Goal: Task Accomplishment & Management: Use online tool/utility

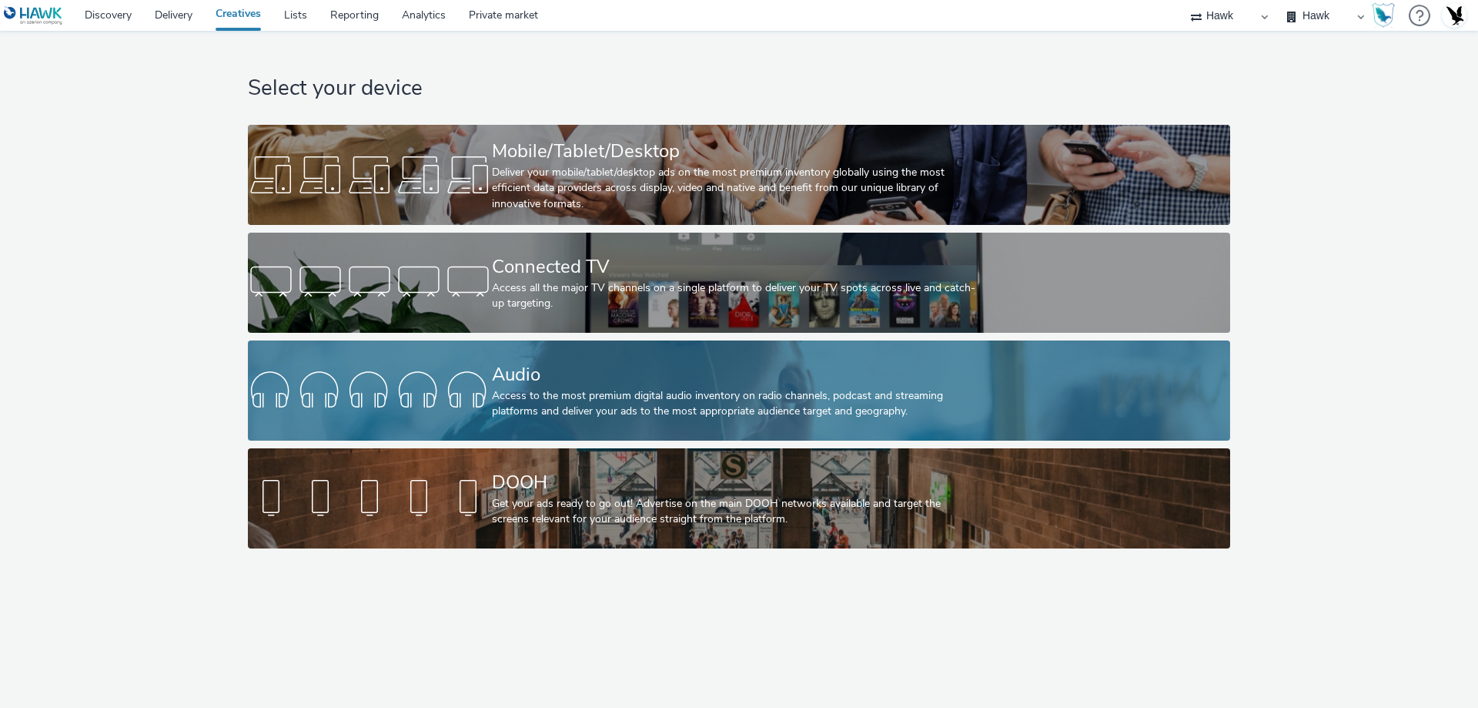
click at [872, 382] on div "Audio" at bounding box center [736, 374] width 488 height 27
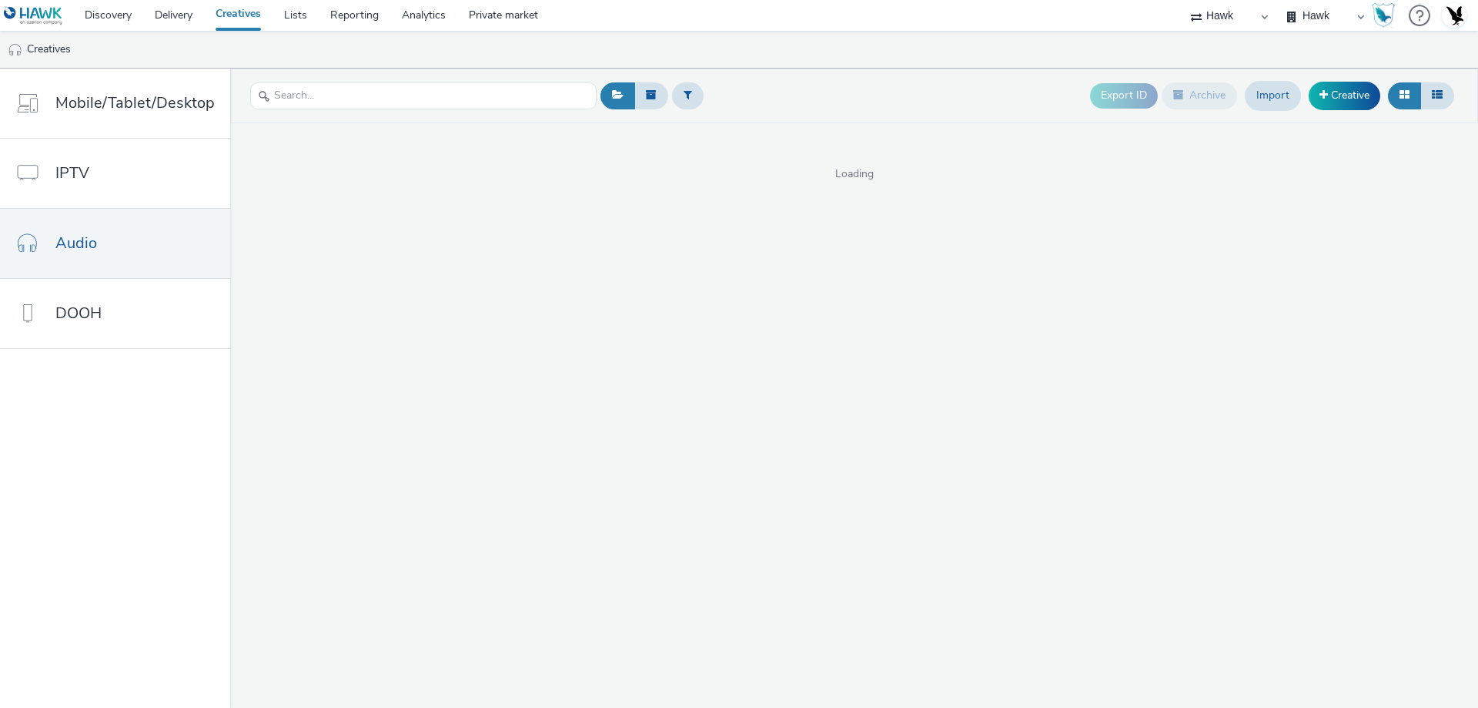
click at [1234, 22] on select "75 Media A8 Media Group Advant Technology Audio Ad Pro AZERION Buy Me Media Con…" at bounding box center [1229, 15] width 92 height 31
select select "2fc77e36-bb93-4aa3-9dff-dcb08e02eac6"
click at [1183, 0] on select "75 Media A8 Media Group Advant Technology Audio Ad Pro AZERION Buy Me Media Con…" at bounding box center [1229, 15] width 92 height 31
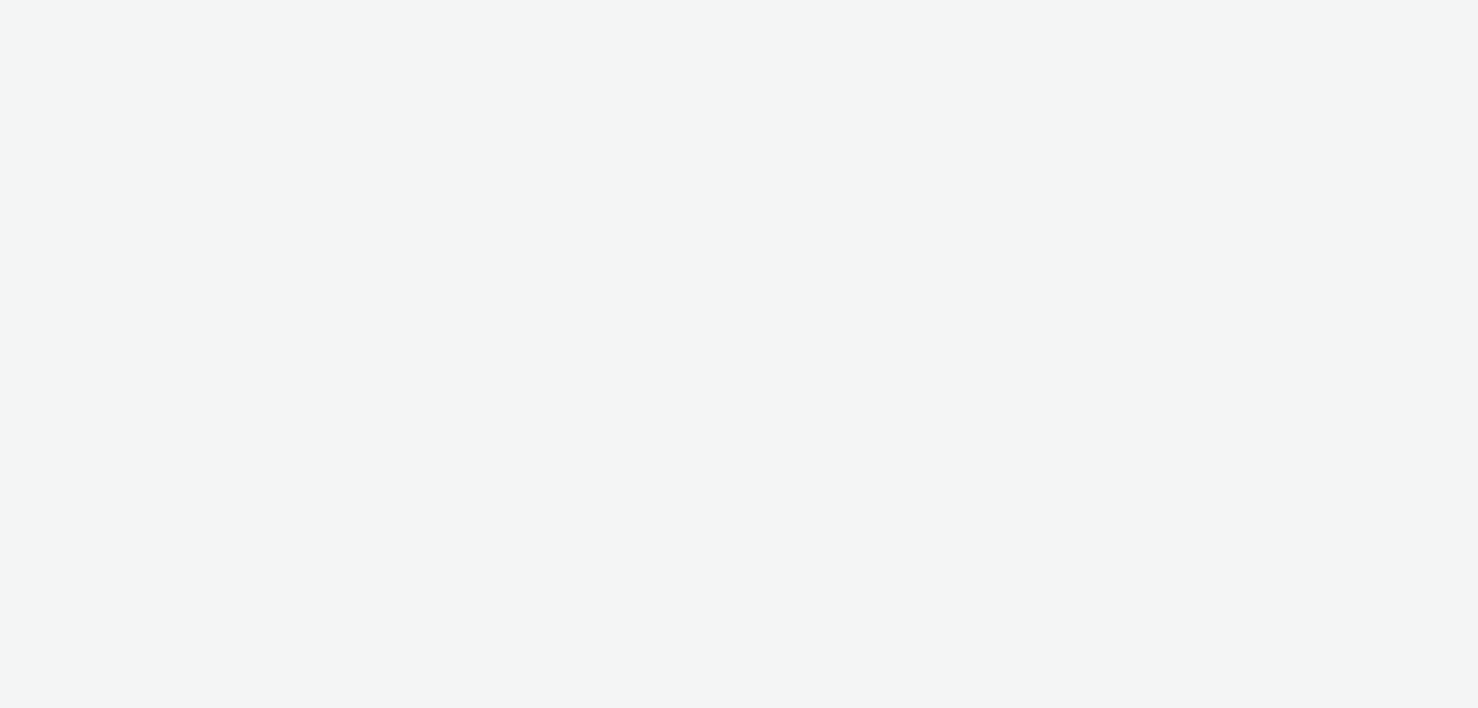
select select "2fc77e36-bb93-4aa3-9dff-dcb08e02eac6"
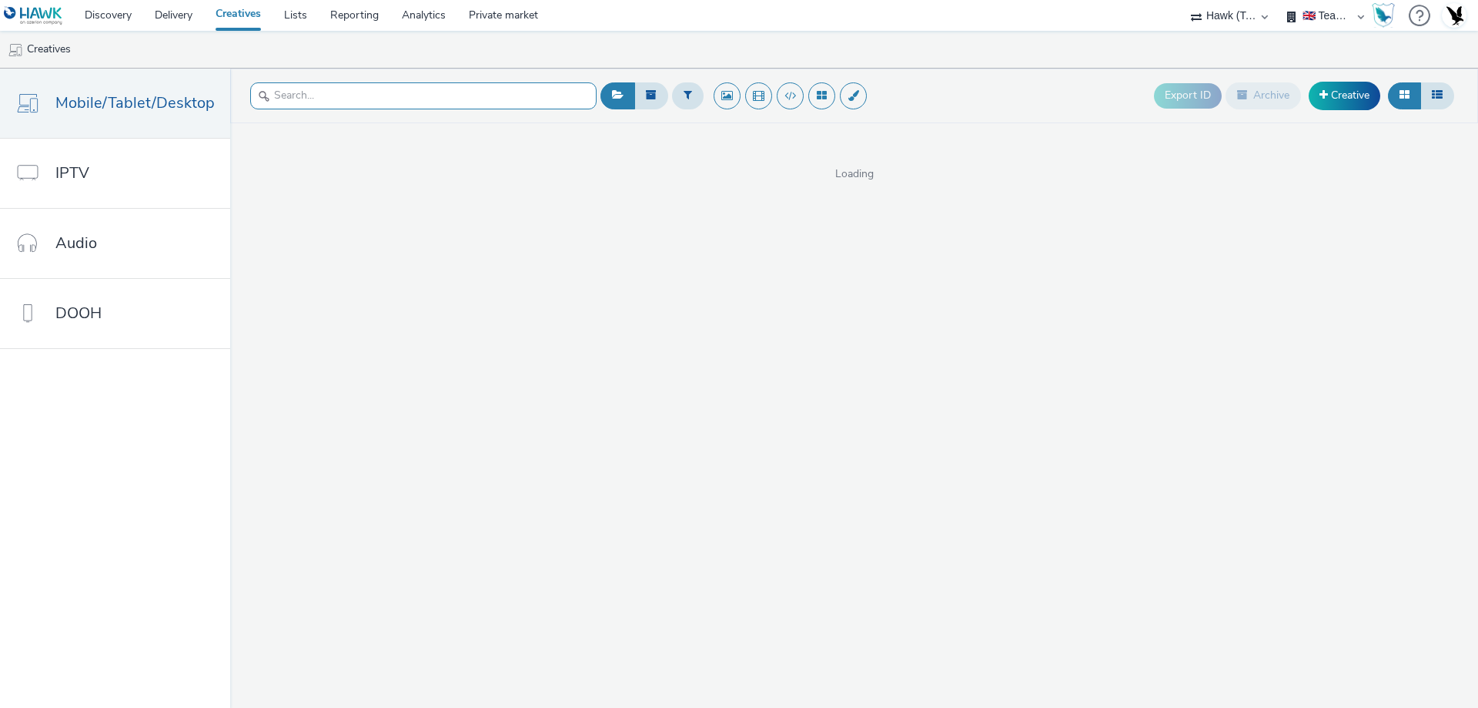
click at [309, 104] on input "text" at bounding box center [423, 95] width 346 height 27
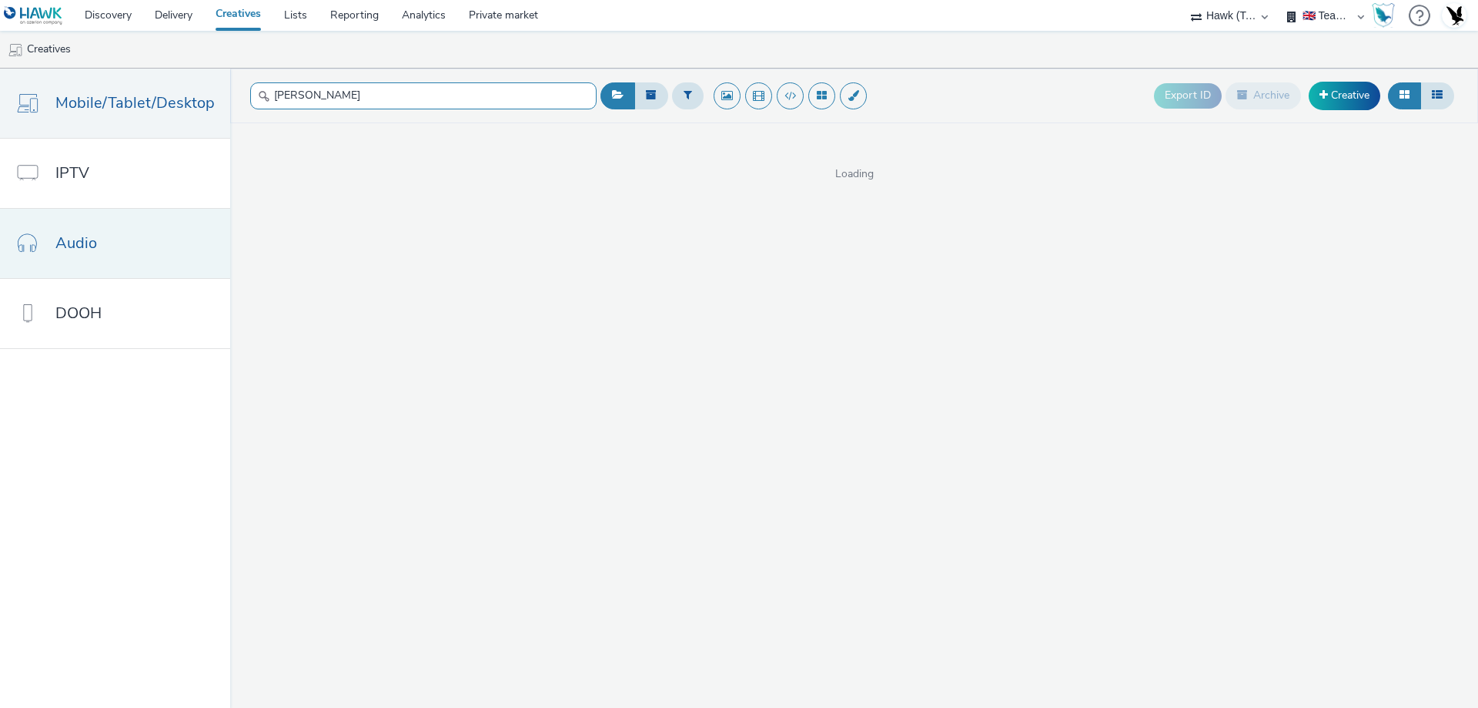
type input "cora"
click at [107, 229] on link "Audio" at bounding box center [115, 243] width 230 height 69
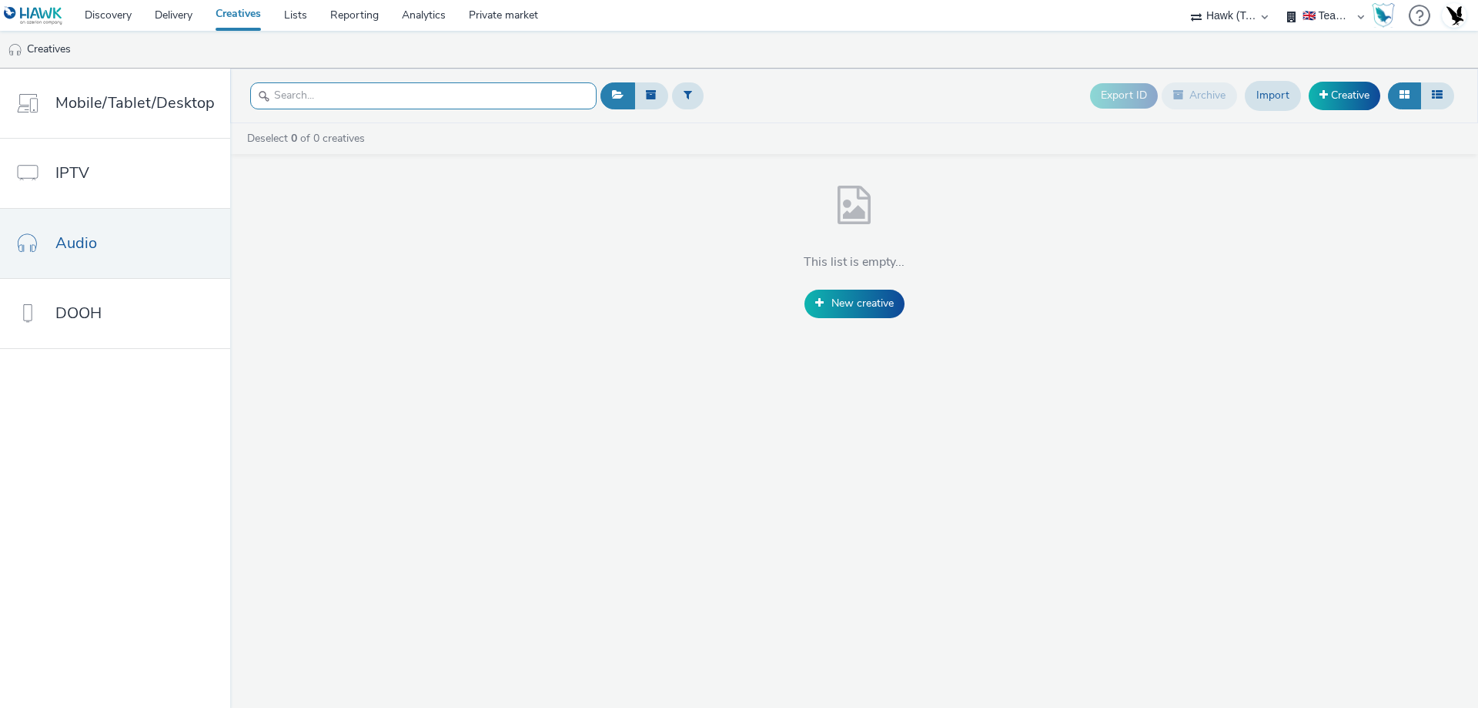
click at [300, 87] on input "text" at bounding box center [423, 95] width 346 height 27
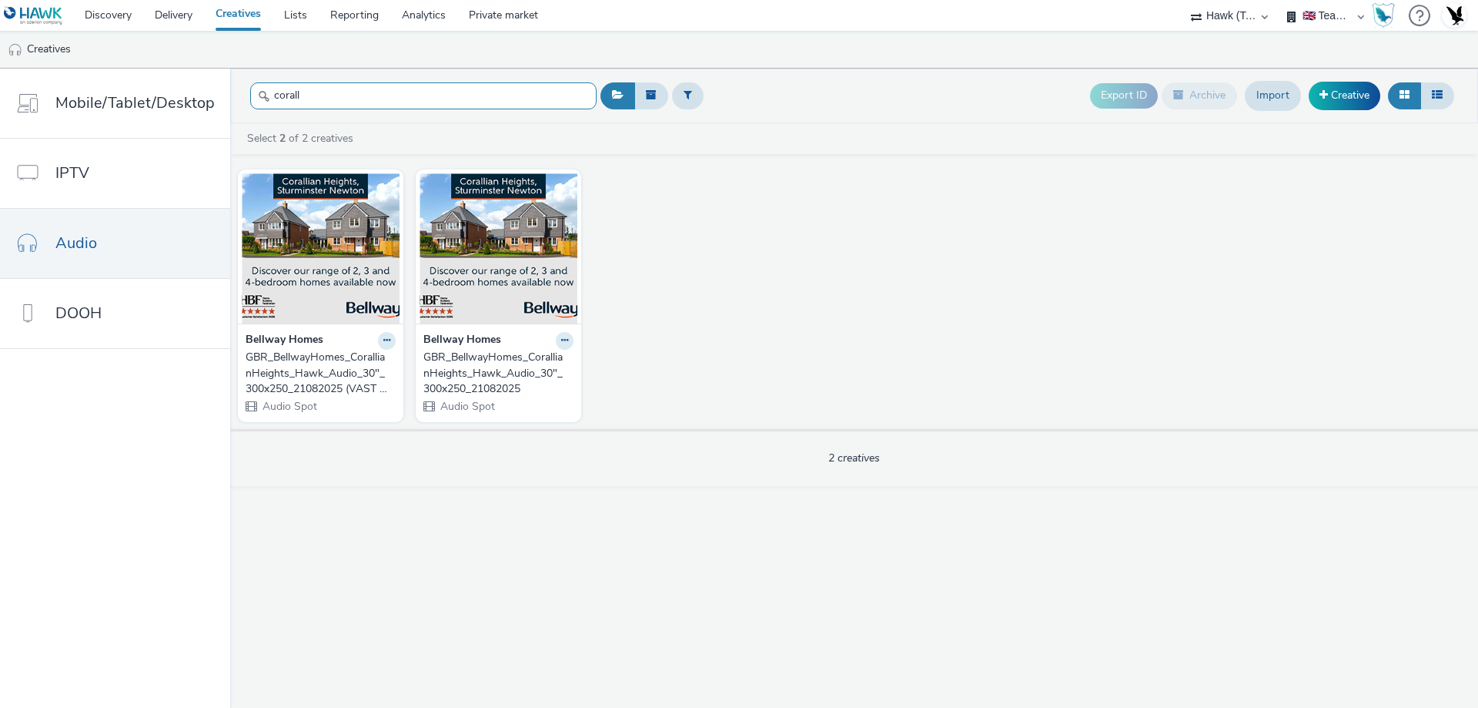
type input "corall"
click at [480, 377] on div "GBR_BellwayHomes_CorallianHeights_Hawk_Audio_30"_300x250_21082025" at bounding box center [495, 373] width 144 height 47
click at [360, 373] on div "GBR_BellwayHomes_CorallianHeights_Hawk_Audio_30"_300x250_21082025 (VAST URL)" at bounding box center [318, 373] width 144 height 47
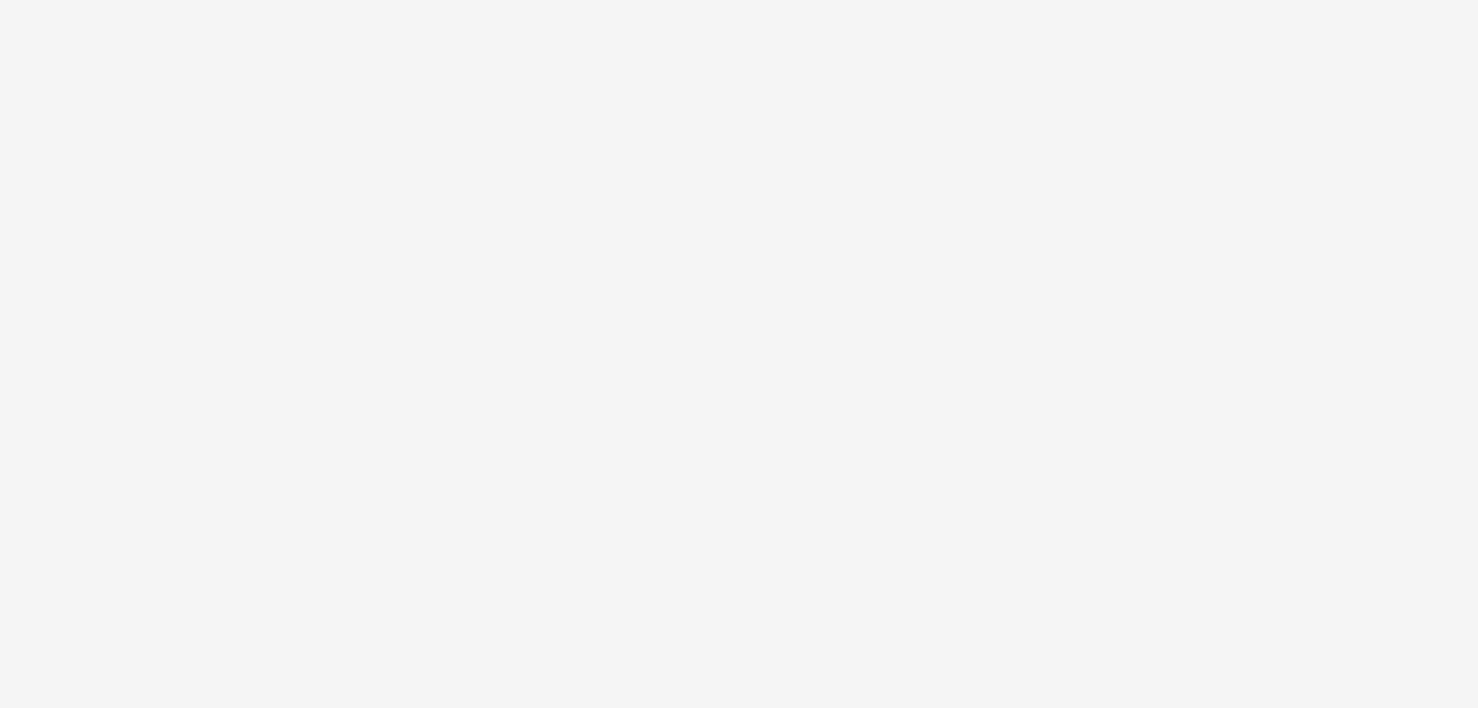
select select "2fc77e36-bb93-4aa3-9dff-dcb08e02eac6"
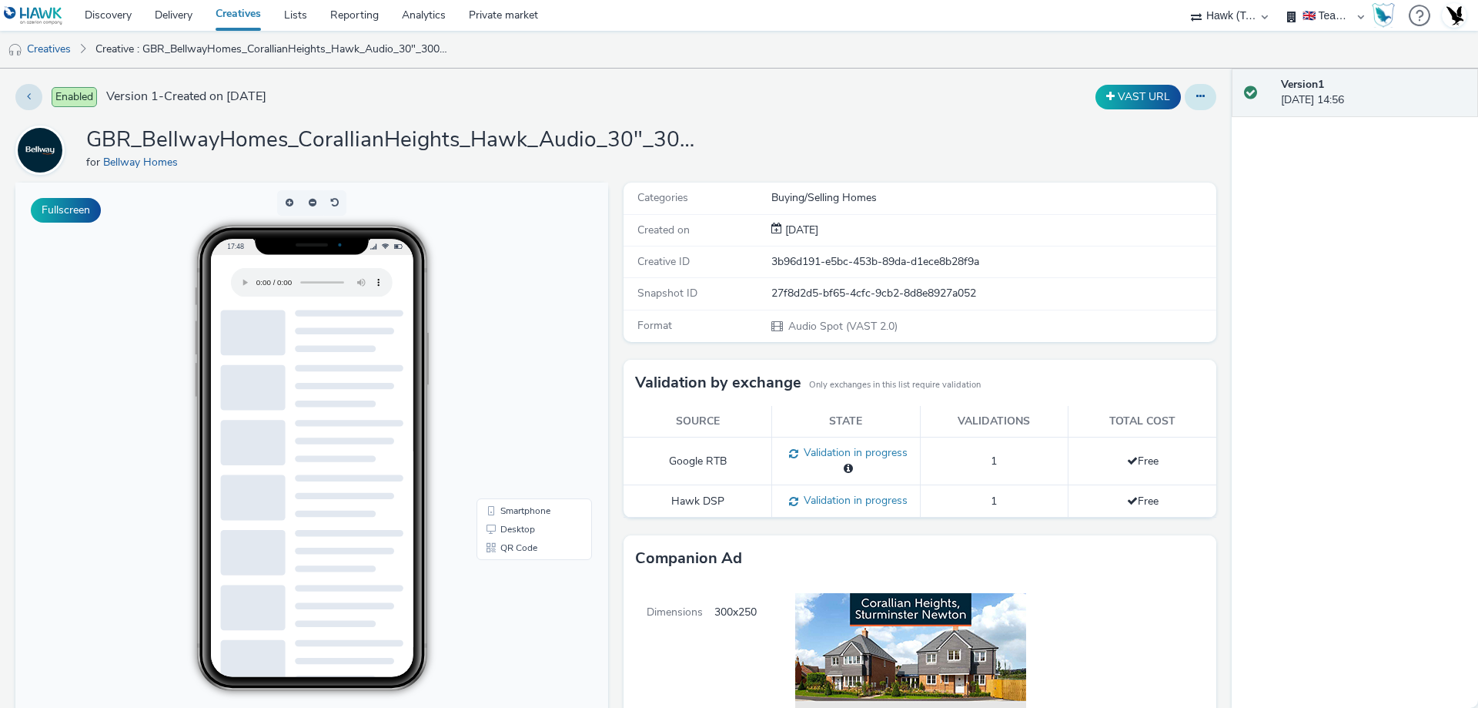
click at [1185, 98] on button at bounding box center [1201, 97] width 32 height 26
click at [1128, 121] on link "Edit" at bounding box center [1158, 127] width 115 height 31
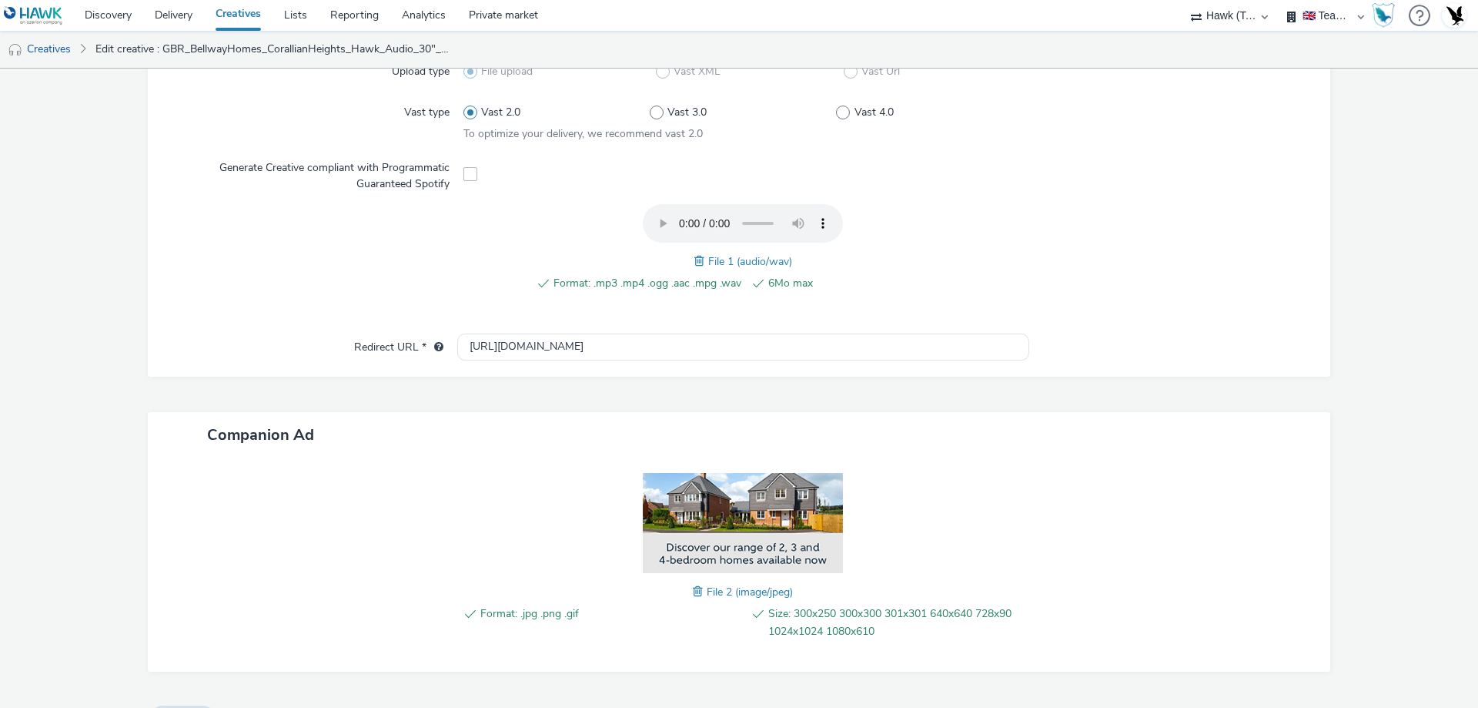
scroll to position [471, 0]
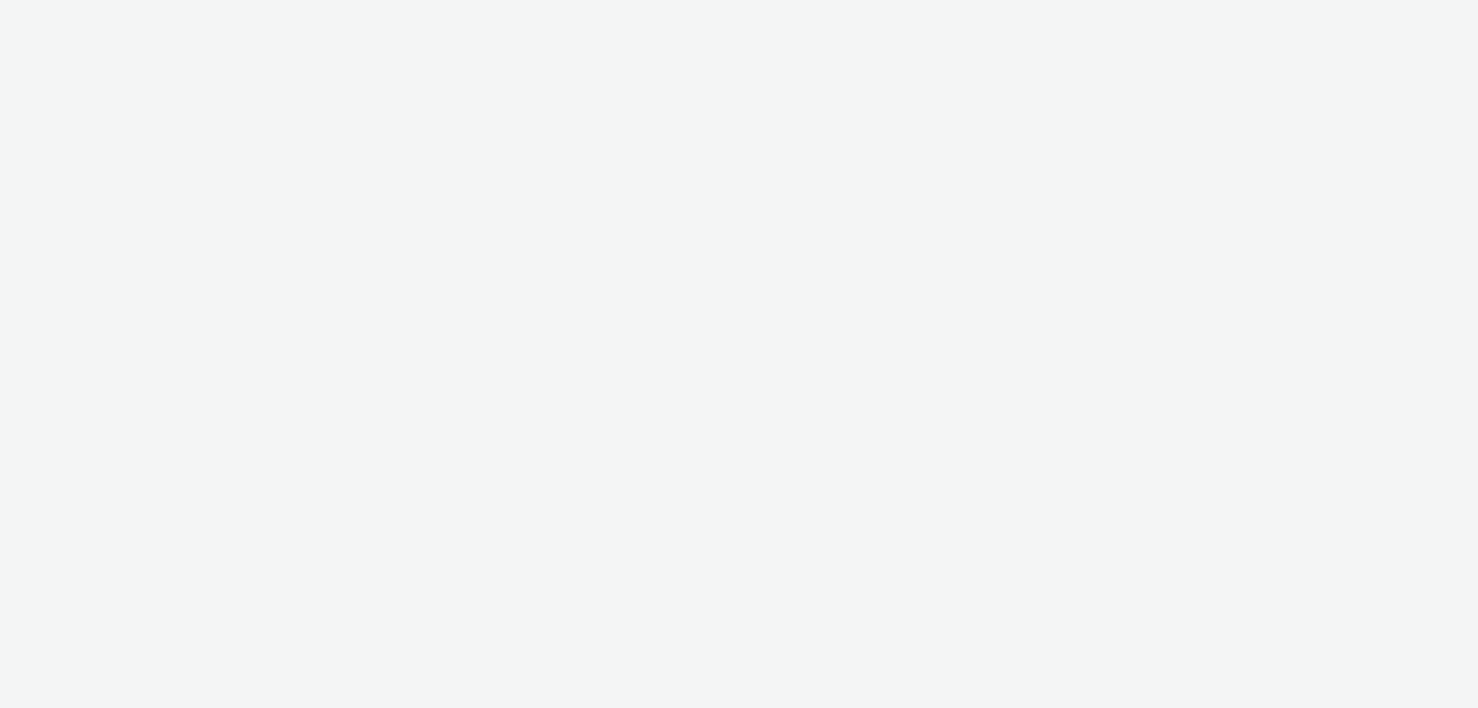
select select "2fc77e36-bb93-4aa3-9dff-dcb08e02eac6"
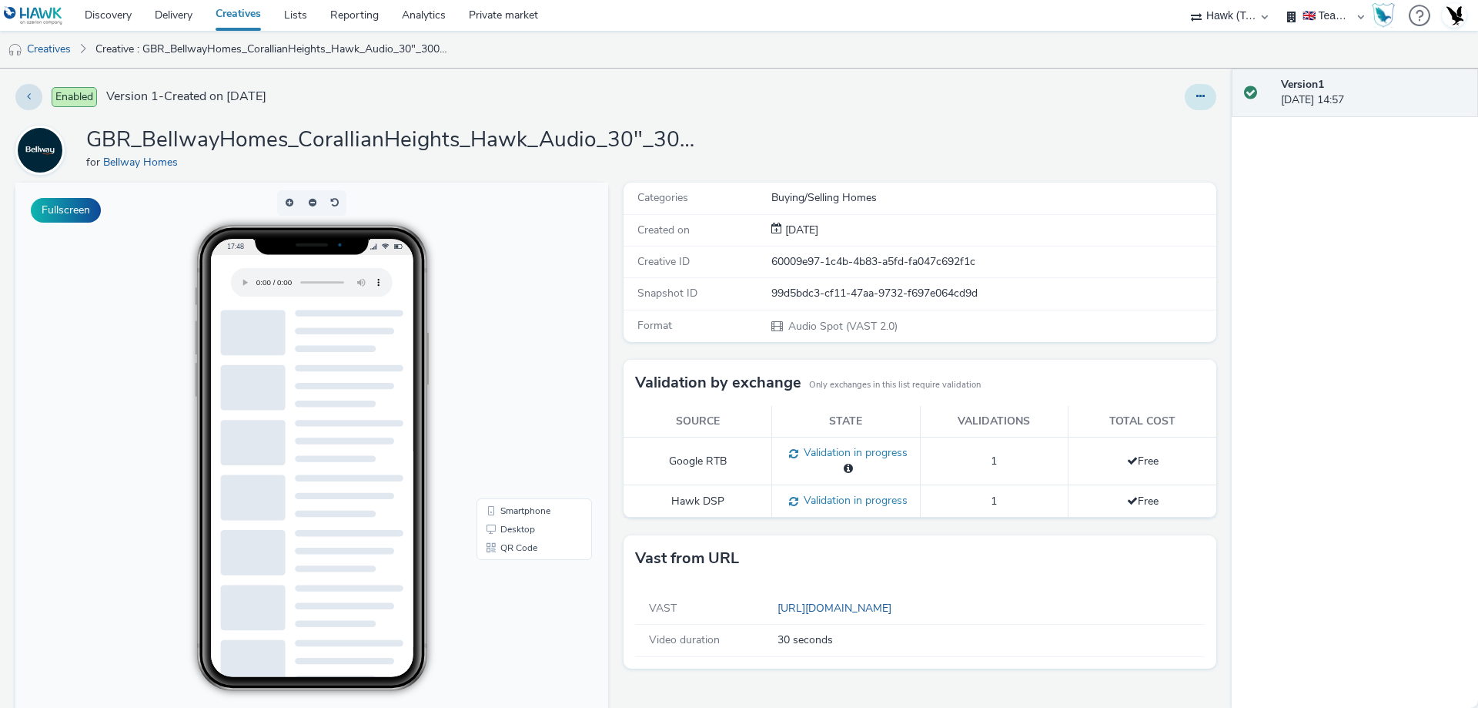
click at [1197, 91] on button at bounding box center [1201, 97] width 32 height 26
click at [1171, 130] on link "Edit" at bounding box center [1158, 127] width 115 height 31
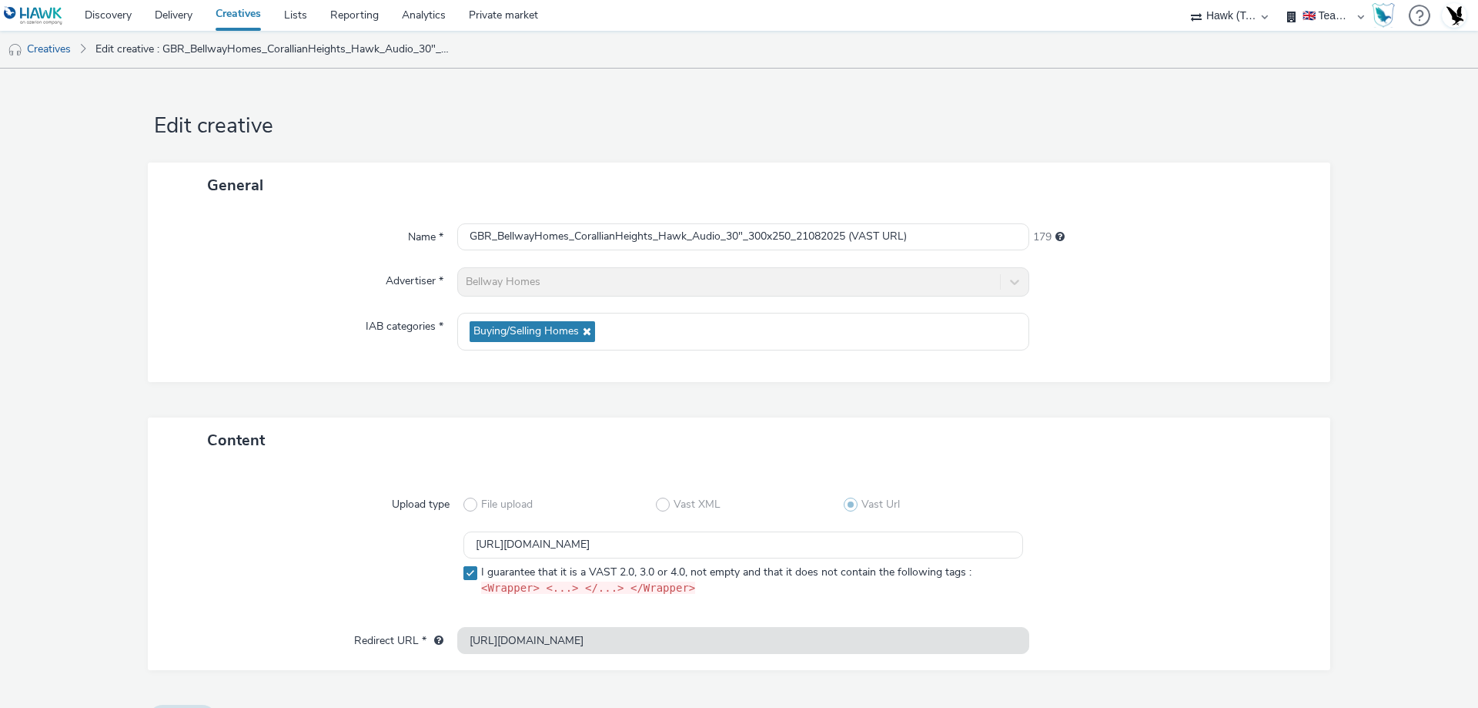
scroll to position [37, 0]
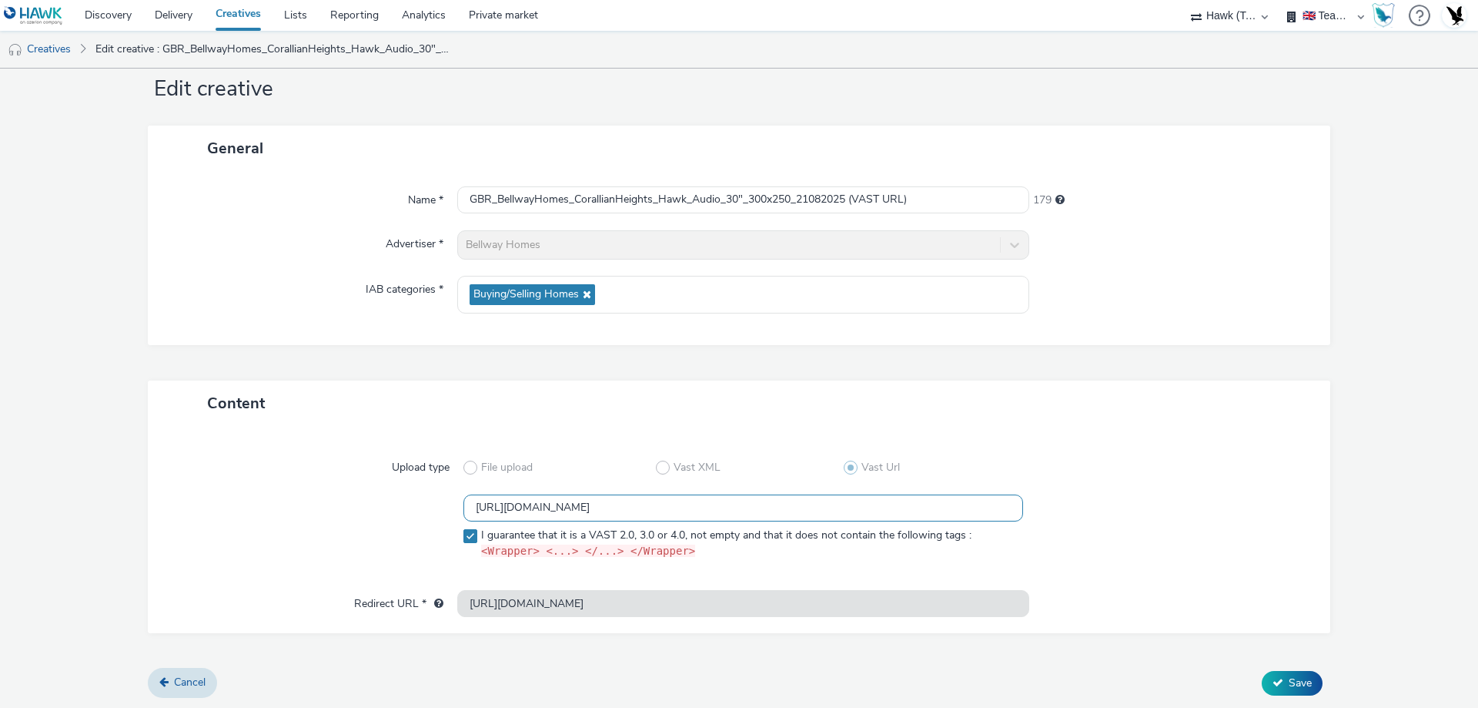
click at [563, 514] on input "[URL][DOMAIN_NAME]" at bounding box center [744, 507] width 560 height 27
drag, startPoint x: 731, startPoint y: 509, endPoint x: 350, endPoint y: 485, distance: 381.9
click at [350, 485] on div "Upload type File upload Vast XML Vast Url [URL][DOMAIN_NAME] I guarantee that i…" at bounding box center [739, 515] width 1152 height 149
click at [275, 497] on div at bounding box center [320, 530] width 288 height 72
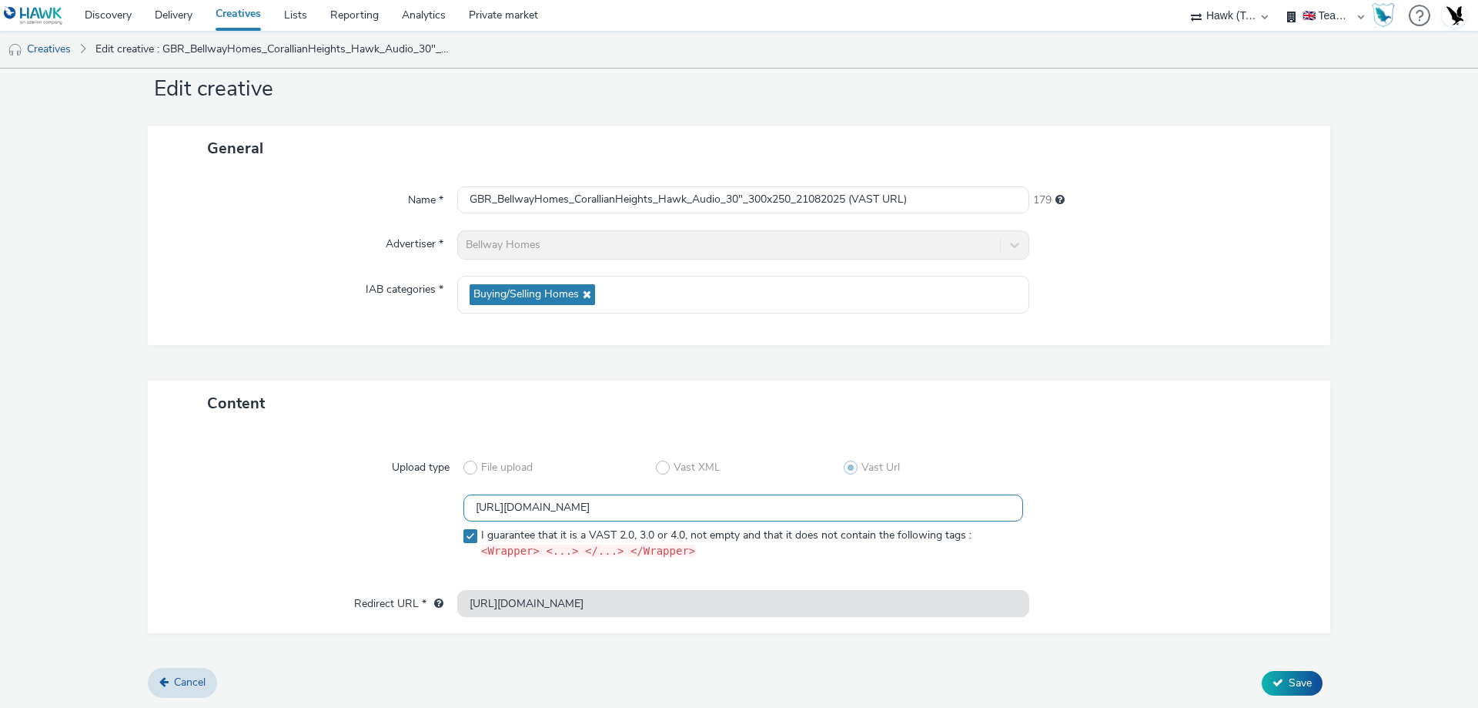
click at [500, 520] on input "[URL][DOMAIN_NAME]" at bounding box center [744, 507] width 560 height 27
drag, startPoint x: 467, startPoint y: 507, endPoint x: 1060, endPoint y: 521, distance: 592.3
click at [1060, 521] on div "[URL][DOMAIN_NAME] I guarantee that it is a VAST 2.0, 3.0 or 4.0, not empty and…" at bounding box center [739, 530] width 1127 height 72
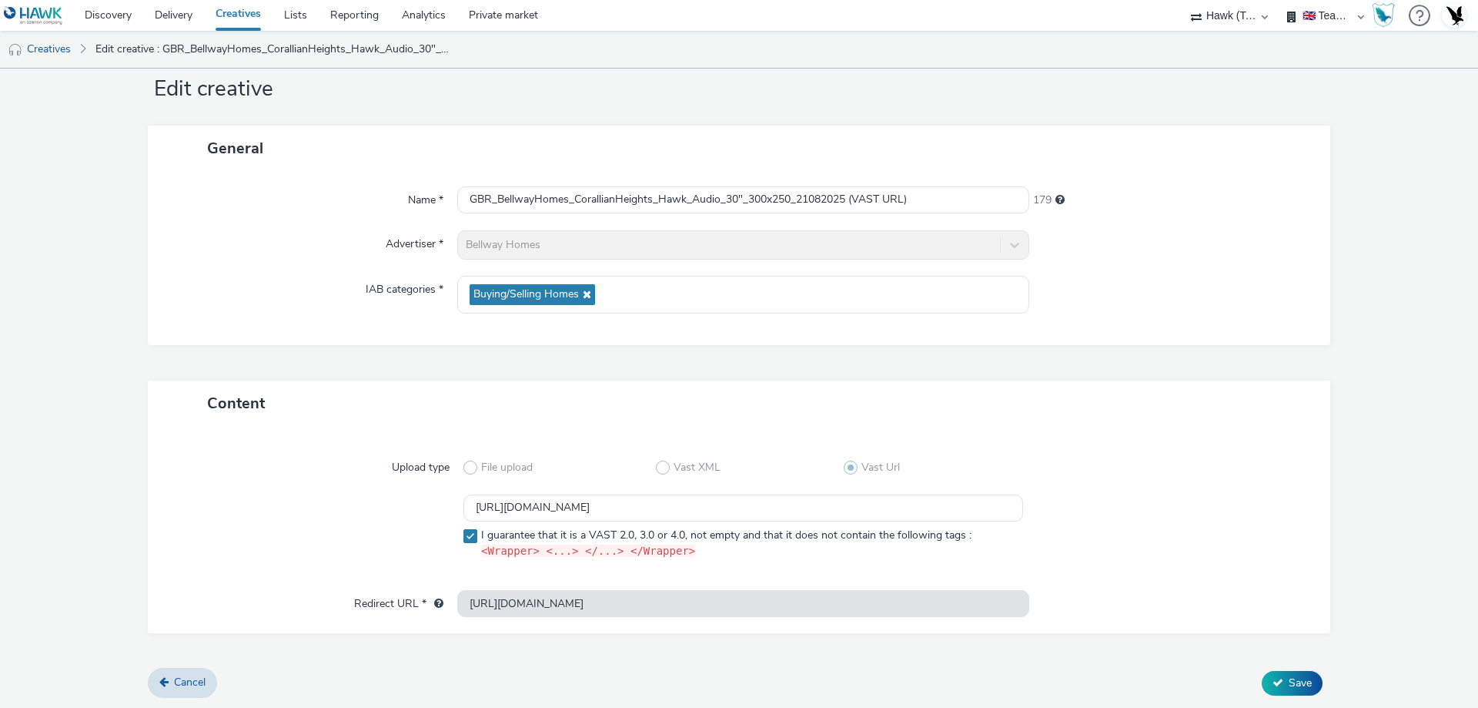
click at [1192, 518] on div at bounding box center [1163, 530] width 280 height 72
click at [832, 516] on input "[URL][DOMAIN_NAME]" at bounding box center [744, 507] width 560 height 27
drag, startPoint x: 470, startPoint y: 507, endPoint x: 1119, endPoint y: 530, distance: 648.7
click at [1119, 530] on div "[URL][DOMAIN_NAME] I guarantee that it is a VAST 2.0, 3.0 or 4.0, not empty and…" at bounding box center [739, 530] width 1127 height 72
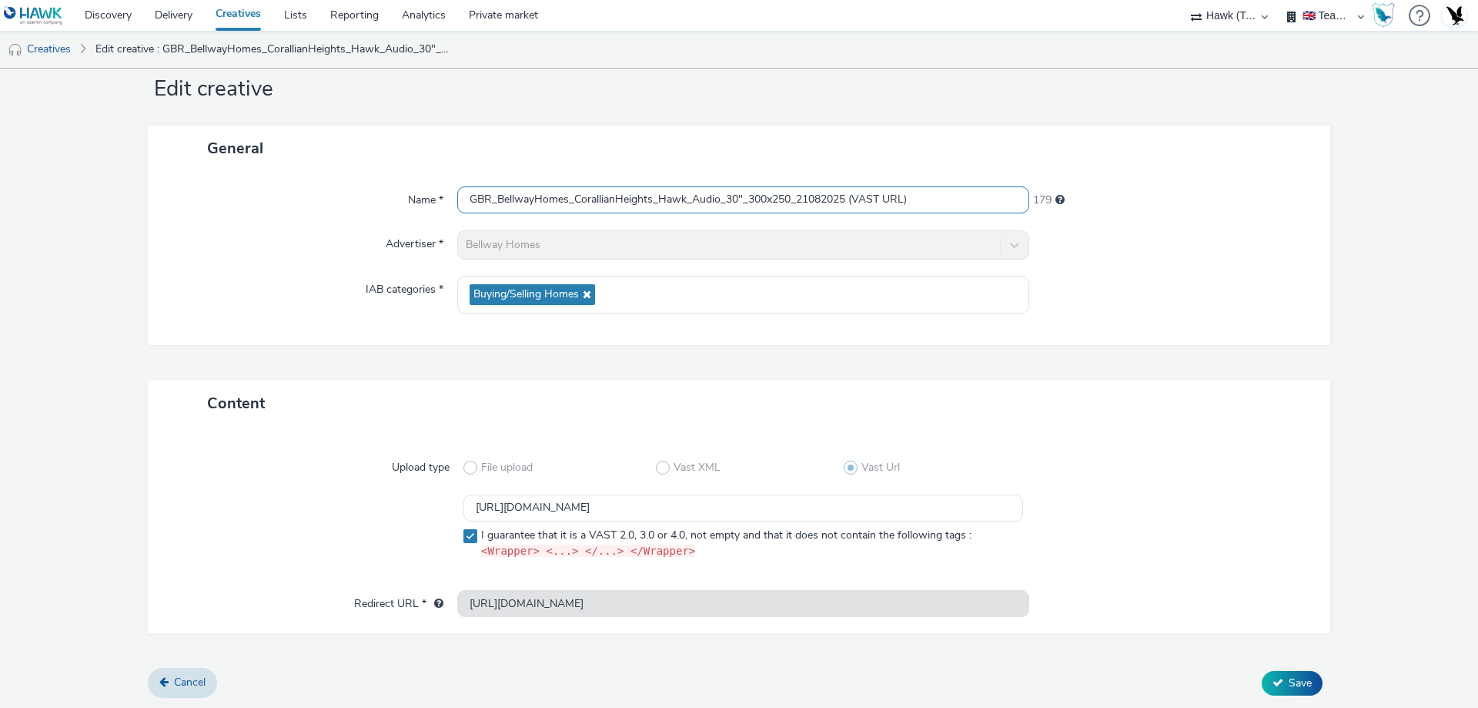
scroll to position [0, 0]
drag, startPoint x: 852, startPoint y: 199, endPoint x: 970, endPoint y: 206, distance: 118.0
click at [970, 206] on input "GBR_BellwayHomes_CorallianHeights_Hawk_Audio_30"_300x250_21082025 (VAST URL)" at bounding box center [743, 199] width 572 height 27
click at [1167, 293] on div at bounding box center [1172, 295] width 286 height 38
drag, startPoint x: 1121, startPoint y: 429, endPoint x: 1127, endPoint y: 439, distance: 11.4
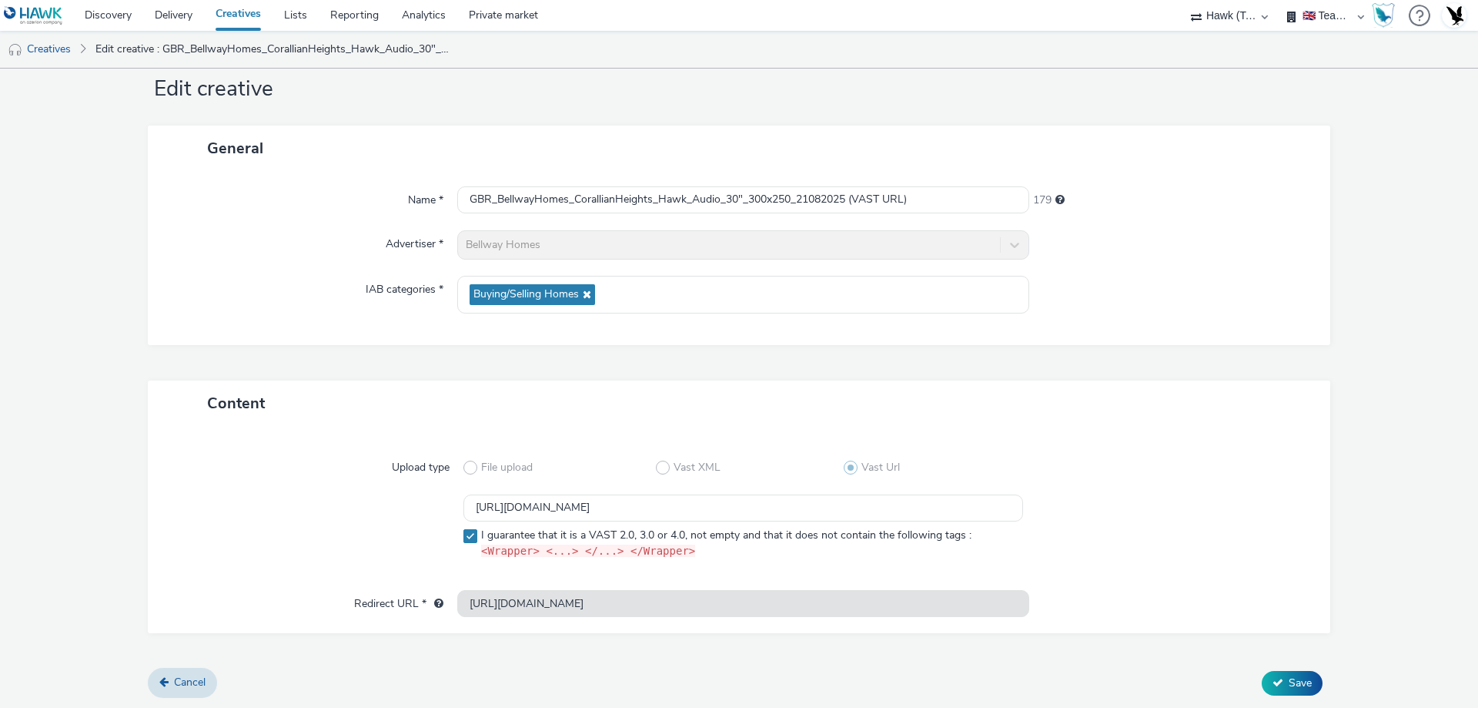
click at [1117, 437] on div "Upload type File upload Vast XML Vast Url [URL][DOMAIN_NAME] I guarantee that i…" at bounding box center [739, 529] width 1183 height 207
click at [1103, 524] on div at bounding box center [1163, 530] width 280 height 72
click at [865, 515] on input "[URL][DOMAIN_NAME]" at bounding box center [744, 507] width 560 height 27
drag, startPoint x: 599, startPoint y: 514, endPoint x: 626, endPoint y: 514, distance: 27.0
click at [600, 514] on input "[URL][DOMAIN_NAME]" at bounding box center [744, 507] width 560 height 27
